Goal: Information Seeking & Learning: Stay updated

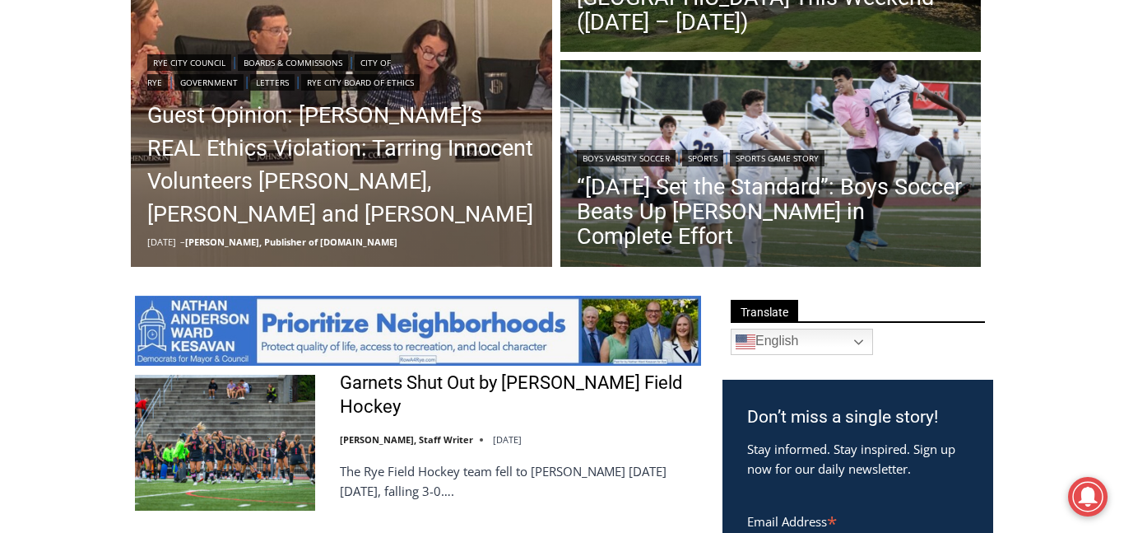
scroll to position [622, 0]
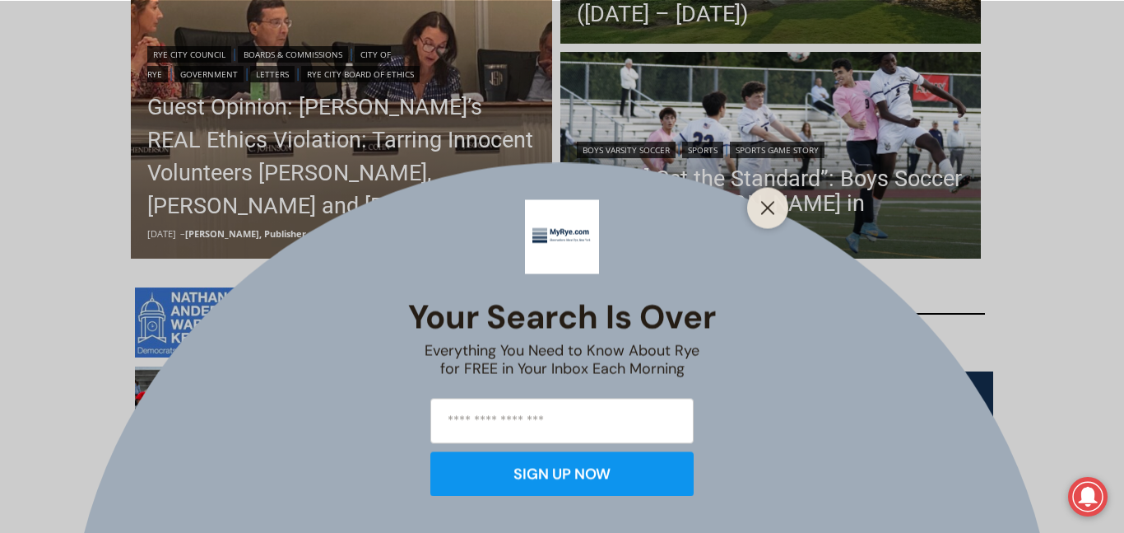
click at [761, 207] on icon "Close" at bounding box center [768, 207] width 15 height 15
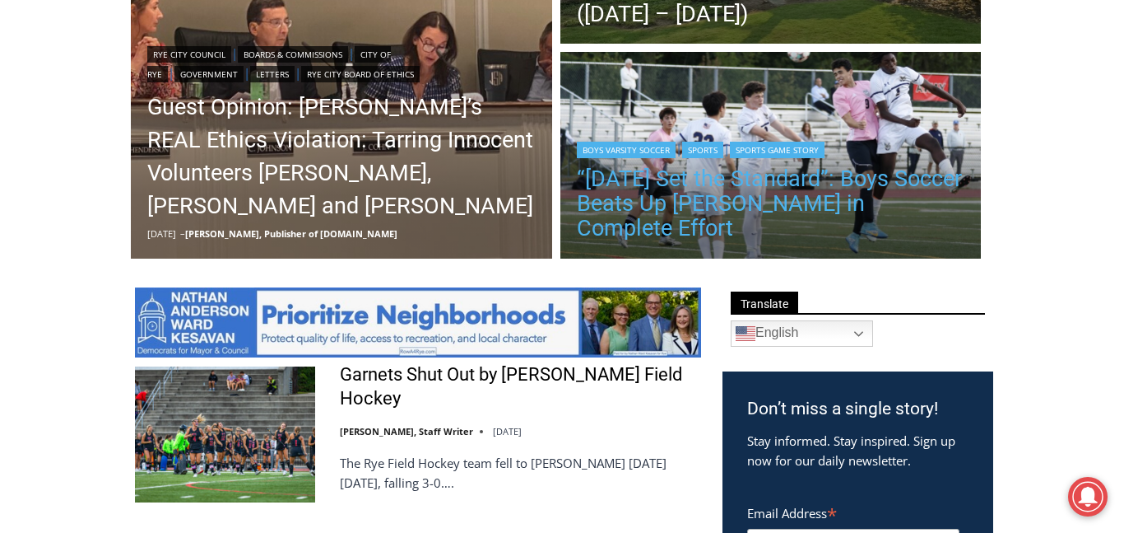
click at [733, 228] on link "“[DATE] Set the Standard”: Boys Soccer Beats Up [PERSON_NAME] in Complete Effort" at bounding box center [771, 203] width 388 height 74
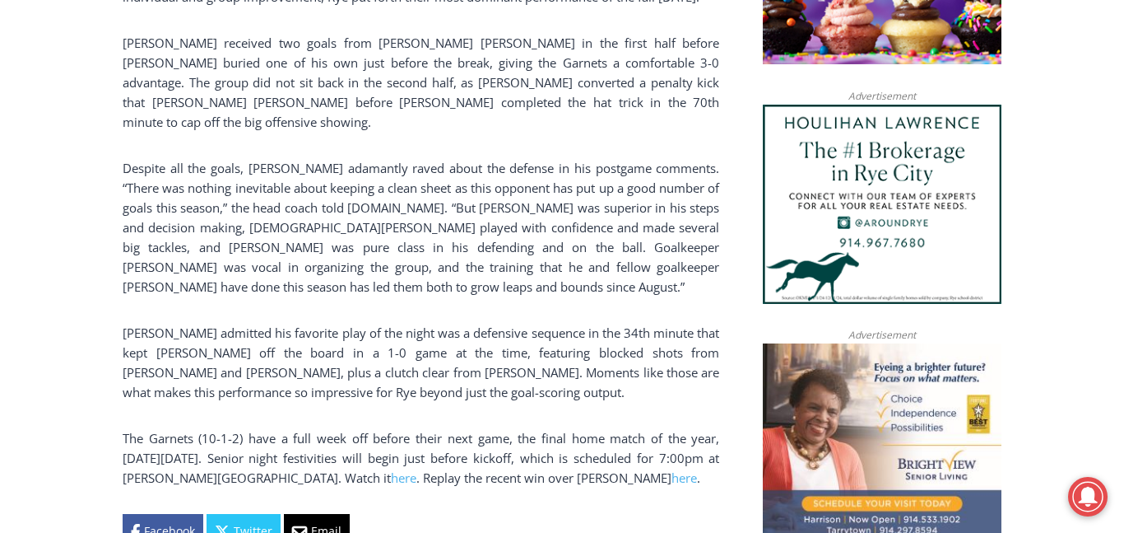
scroll to position [1580, 0]
